Goal: Find specific page/section: Find specific page/section

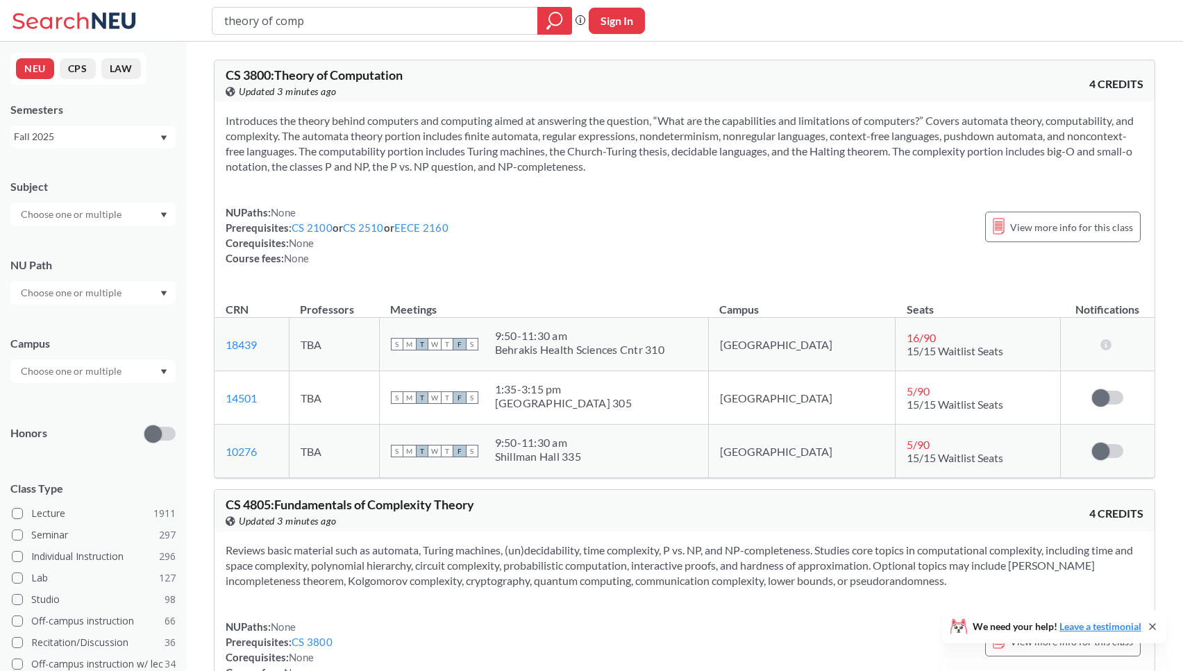
drag, startPoint x: 330, startPoint y: 24, endPoint x: 162, endPoint y: 24, distance: 167.3
click at [162, 24] on div "theory of comp Phrase search guarantees the exact search appears in the results…" at bounding box center [591, 21] width 1183 height 42
type input "fundamentals of software"
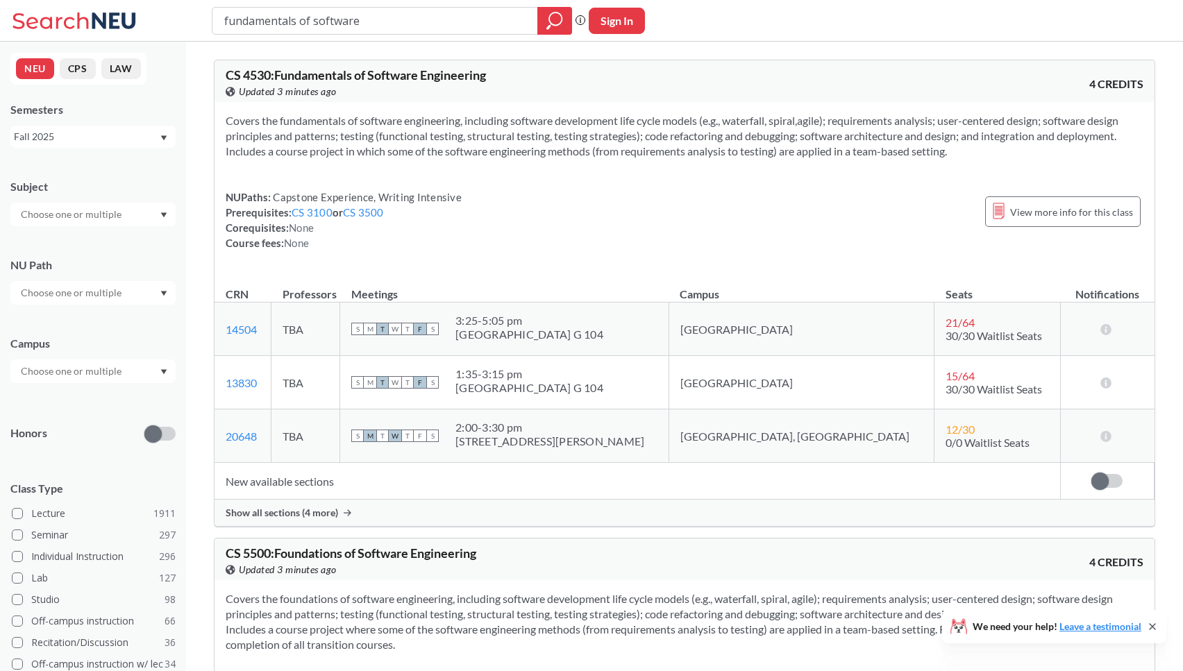
click at [326, 508] on span "Show all sections (4 more)" at bounding box center [282, 513] width 112 height 12
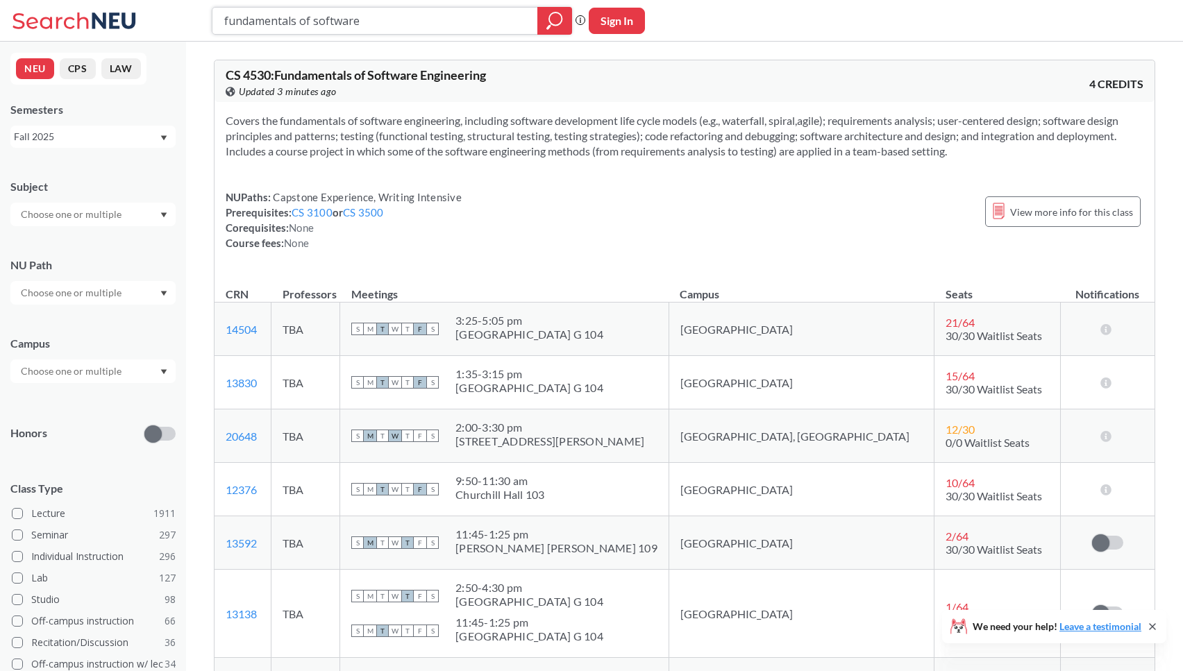
drag, startPoint x: 388, startPoint y: 23, endPoint x: 228, endPoint y: 15, distance: 160.5
click at [228, 14] on input "fundamentals of software" at bounding box center [375, 21] width 305 height 24
type input "f"
type input "apoc"
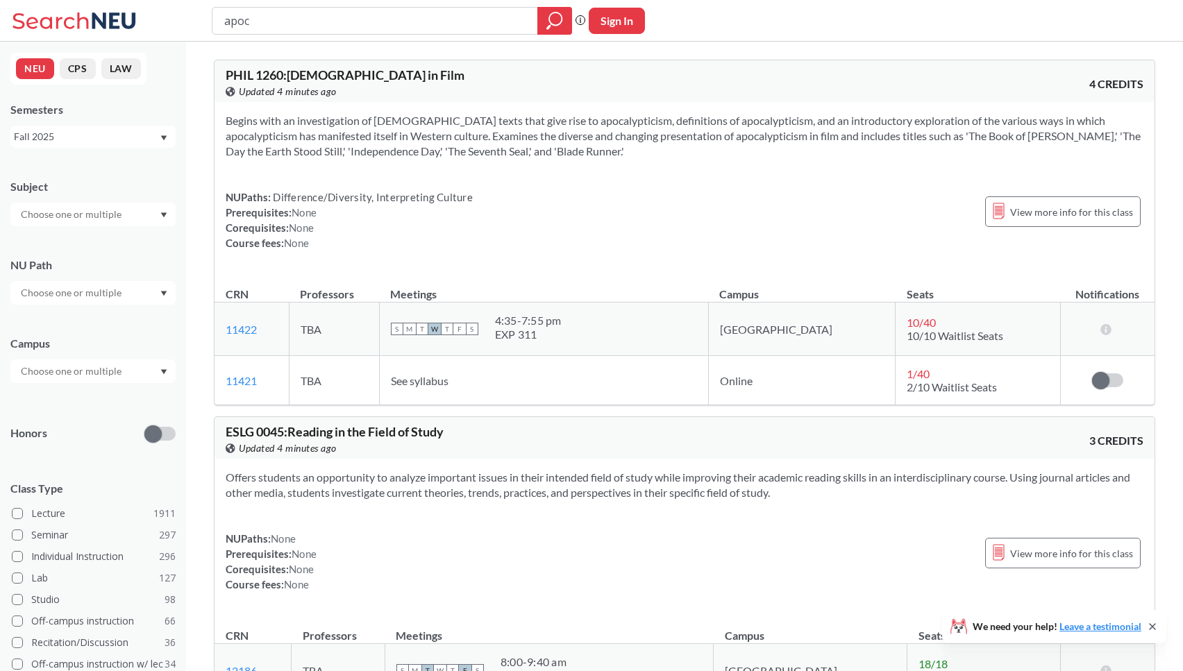
scroll to position [23, 0]
